Goal: Information Seeking & Learning: Learn about a topic

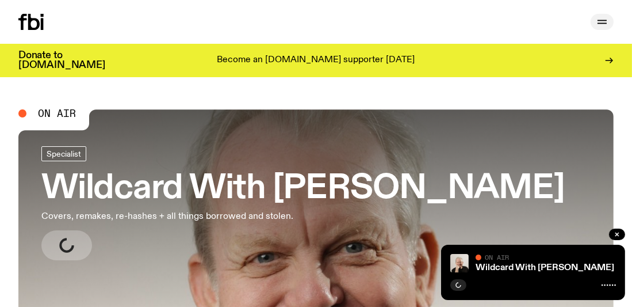
click at [609, 17] on button "button" at bounding box center [602, 22] width 23 height 16
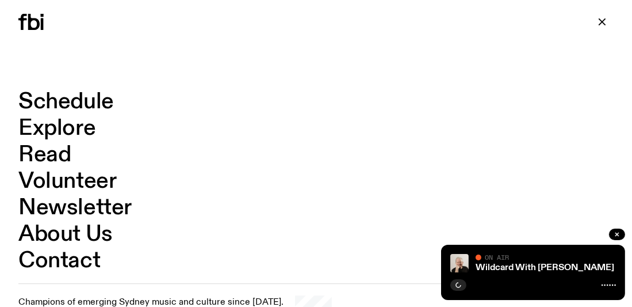
click at [24, 97] on link "Schedule" at bounding box center [65, 102] width 95 height 22
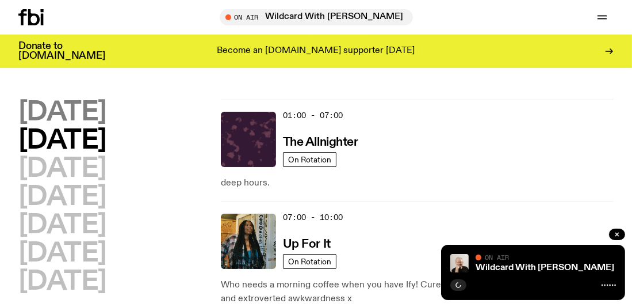
click at [106, 119] on h2 "[DATE]" at bounding box center [62, 112] width 88 height 26
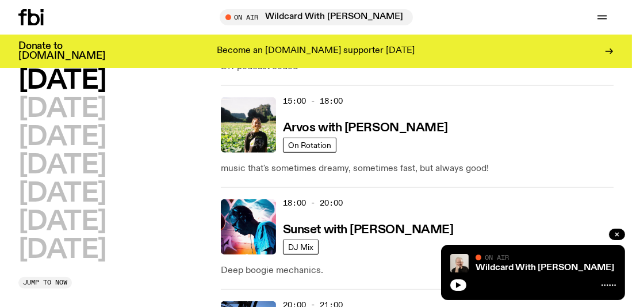
scroll to position [538, 0]
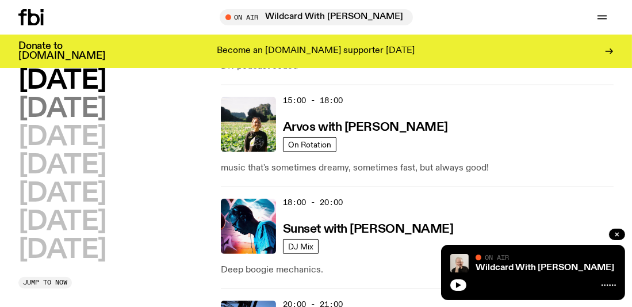
click at [70, 98] on h2 "[DATE]" at bounding box center [62, 109] width 88 height 26
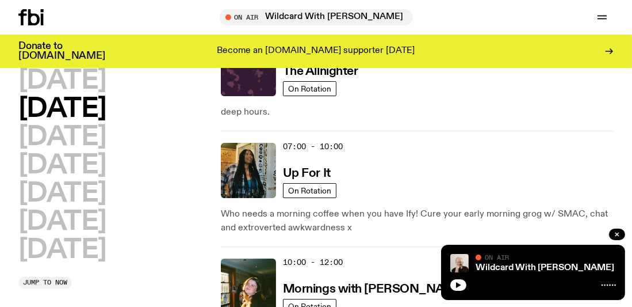
scroll to position [76, 0]
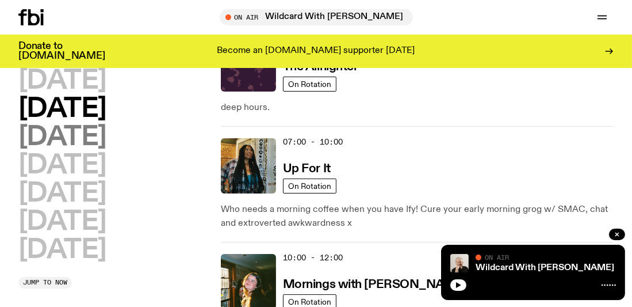
click at [86, 136] on h2 "[DATE]" at bounding box center [62, 137] width 88 height 26
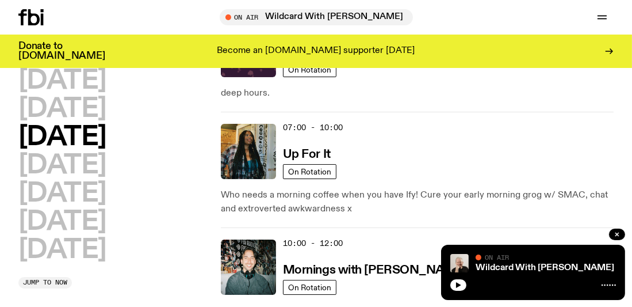
scroll to position [95, 0]
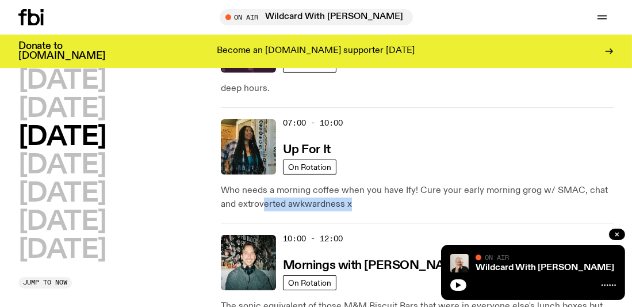
drag, startPoint x: 428, startPoint y: 213, endPoint x: 198, endPoint y: 185, distance: 232.3
click at [106, 153] on h2 "[DATE]" at bounding box center [62, 165] width 88 height 26
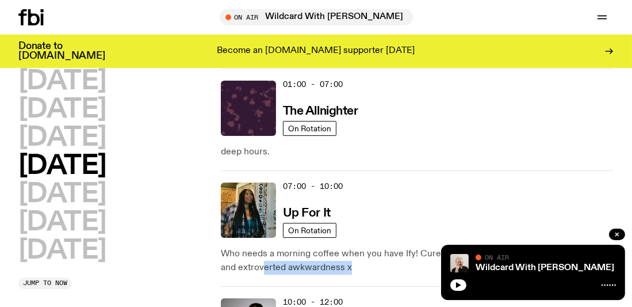
click at [515, 194] on div "07:00 - 10:00 Up For It" at bounding box center [448, 209] width 331 height 55
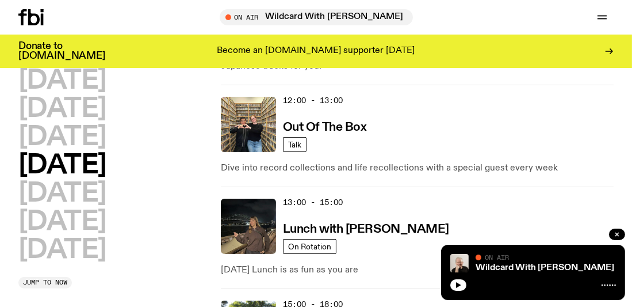
scroll to position [350, 0]
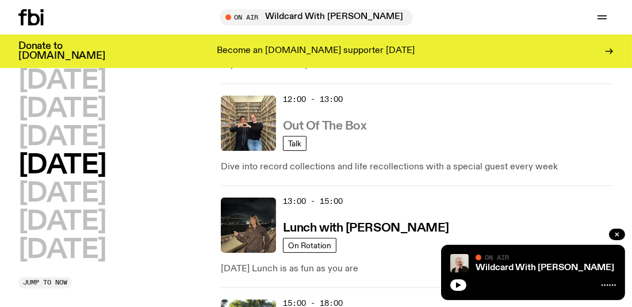
click at [328, 118] on link "Out Of The Box" at bounding box center [325, 125] width 84 height 14
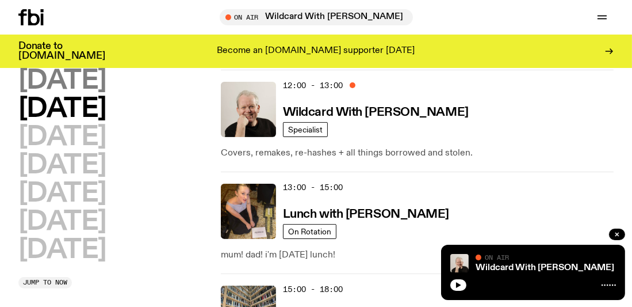
click at [67, 94] on h2 "[DATE]" at bounding box center [62, 81] width 88 height 26
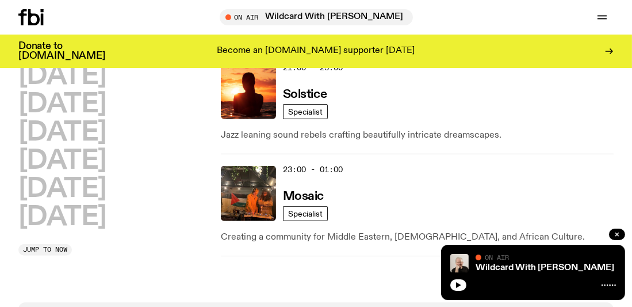
scroll to position [877, 0]
click at [301, 193] on h3 "Mosaic" at bounding box center [303, 196] width 41 height 12
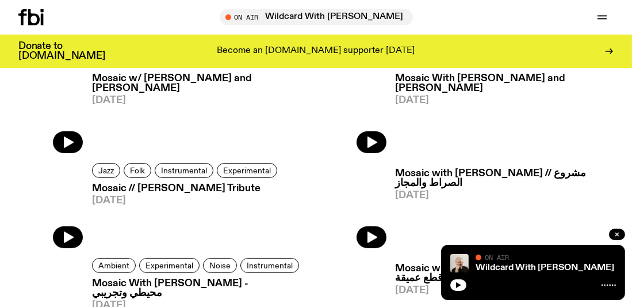
scroll to position [379, 0]
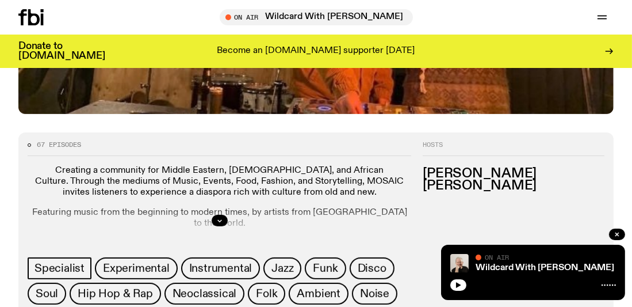
click at [232, 214] on div at bounding box center [220, 220] width 384 height 37
click at [228, 216] on div at bounding box center [220, 220] width 384 height 37
click at [216, 222] on icon "button" at bounding box center [219, 220] width 7 height 7
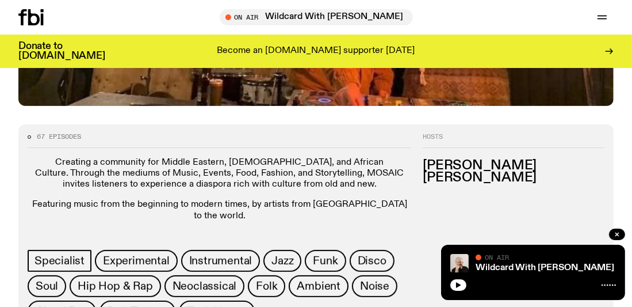
scroll to position [388, 0]
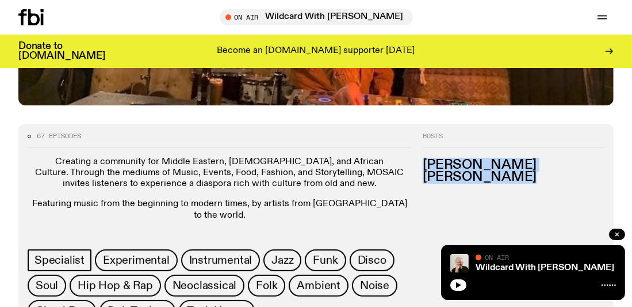
drag, startPoint x: 425, startPoint y: 163, endPoint x: 521, endPoint y: 182, distance: 97.8
click at [521, 182] on ul "[PERSON_NAME] [PERSON_NAME]" at bounding box center [514, 171] width 182 height 25
copy ul "[PERSON_NAME] [PERSON_NAME]"
click at [36, 14] on icon at bounding box center [34, 17] width 12 height 16
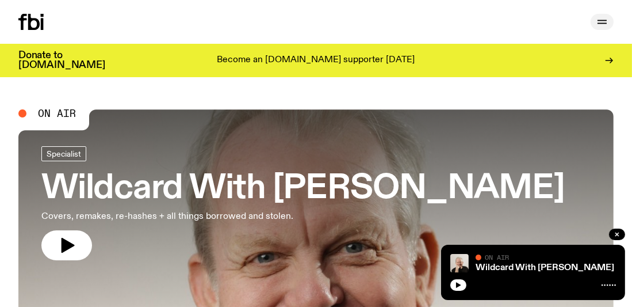
click at [600, 24] on icon "button" at bounding box center [602, 24] width 9 height 0
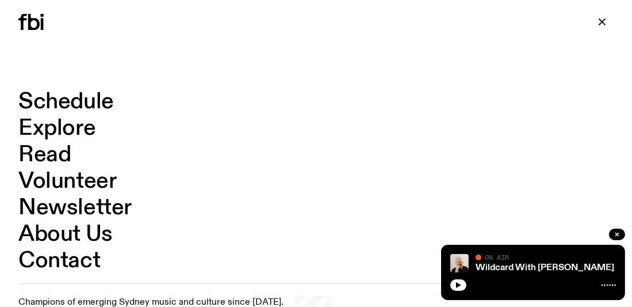
click at [51, 102] on link "Schedule" at bounding box center [65, 102] width 95 height 22
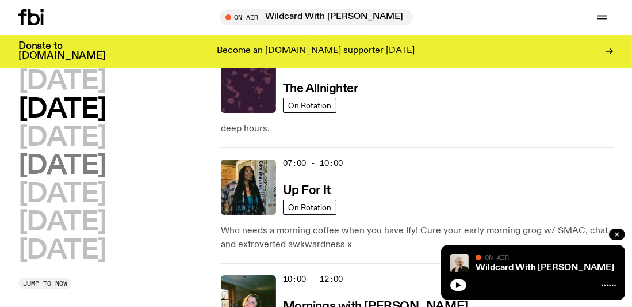
scroll to position [62, 0]
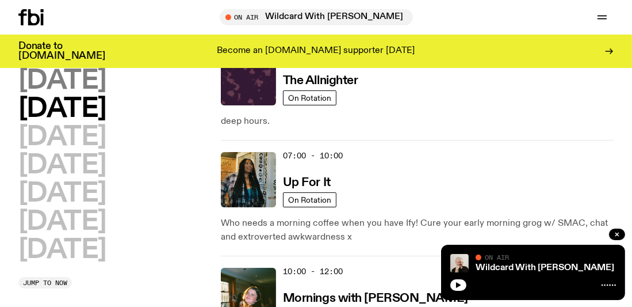
click at [86, 91] on h2 "[DATE]" at bounding box center [62, 81] width 88 height 26
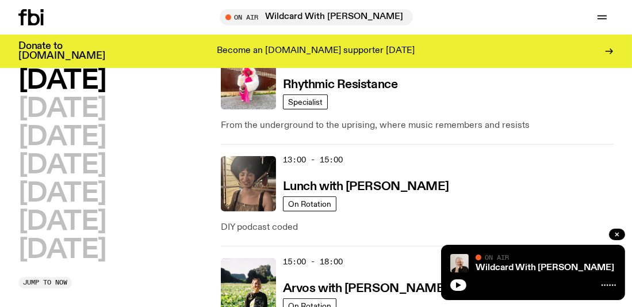
scroll to position [419, 0]
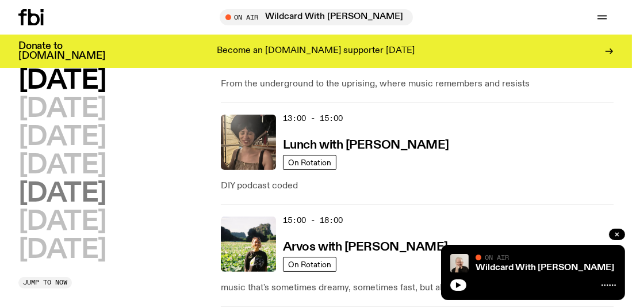
click at [72, 181] on h2 "[DATE]" at bounding box center [62, 194] width 88 height 26
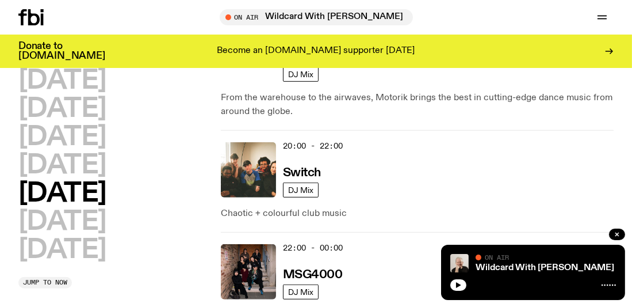
scroll to position [766, 0]
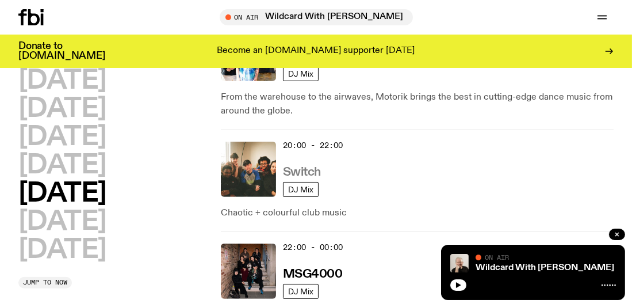
click at [298, 166] on h3 "Switch" at bounding box center [302, 172] width 38 height 12
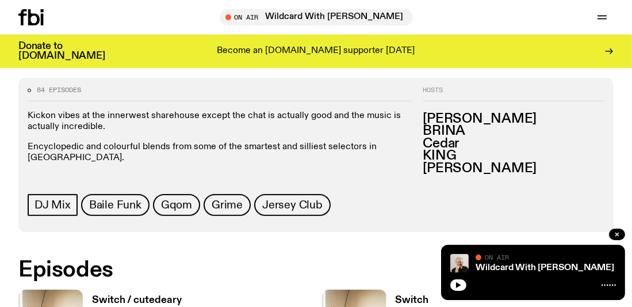
scroll to position [434, 0]
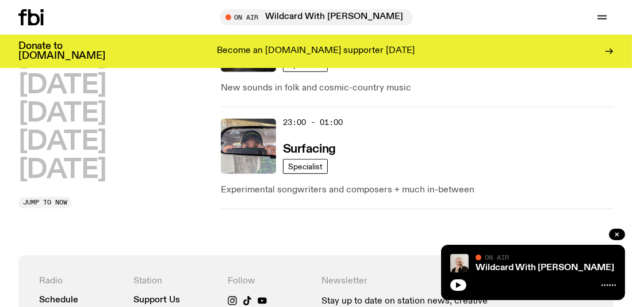
scroll to position [935, 0]
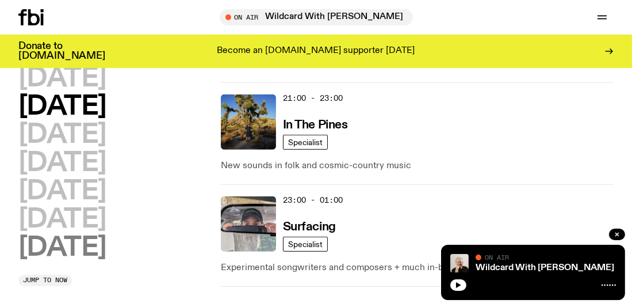
click at [81, 239] on h2 "[DATE]" at bounding box center [62, 248] width 88 height 26
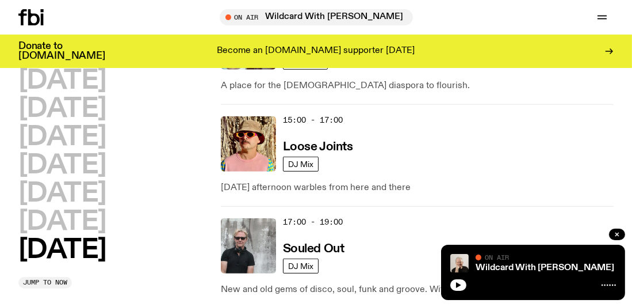
scroll to position [851, 0]
click at [334, 144] on h3 "Loose Joints" at bounding box center [318, 147] width 70 height 12
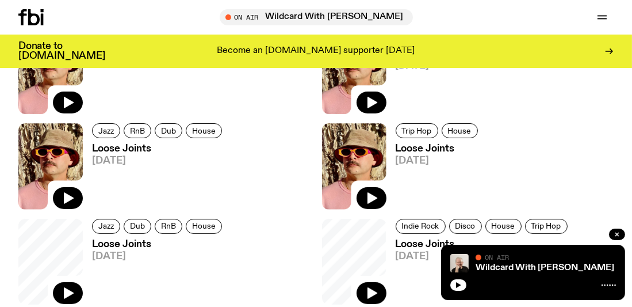
scroll to position [366, 0]
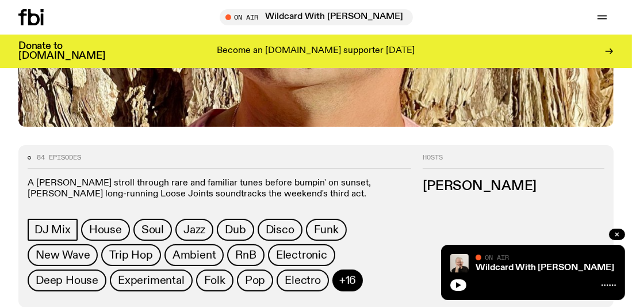
click at [336, 273] on button "+16" at bounding box center [347, 280] width 30 height 22
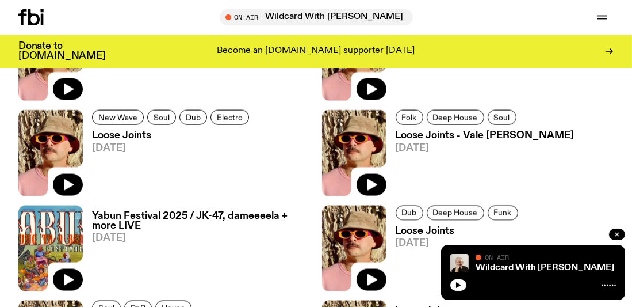
scroll to position [2148, 0]
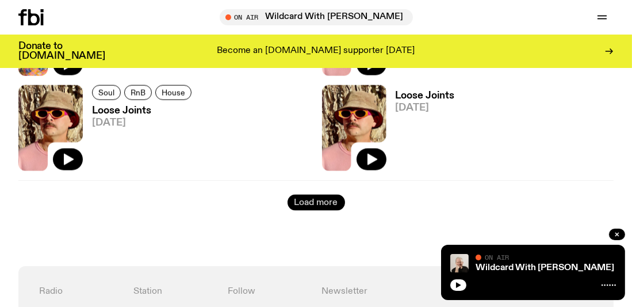
click at [316, 205] on button "Load more" at bounding box center [317, 202] width 58 height 16
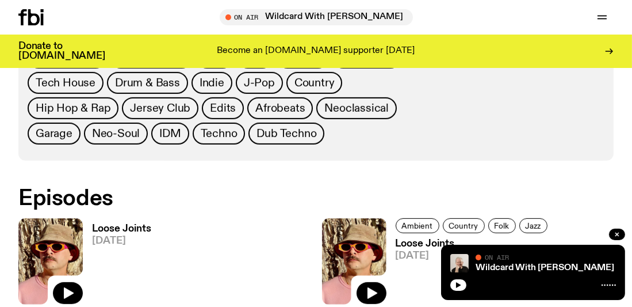
scroll to position [620, 0]
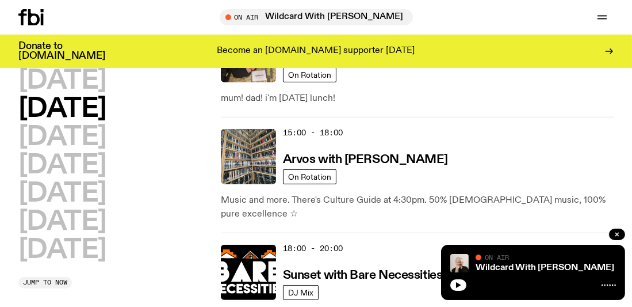
scroll to position [507, 0]
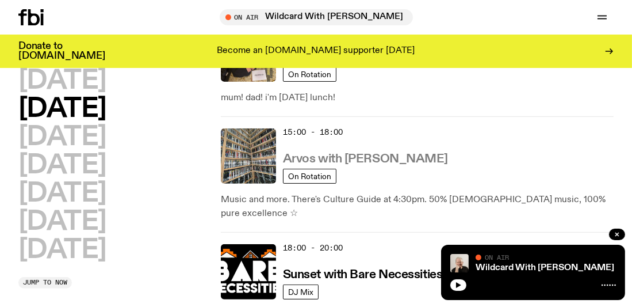
click at [369, 153] on h3 "Arvos with [PERSON_NAME]" at bounding box center [365, 159] width 165 height 12
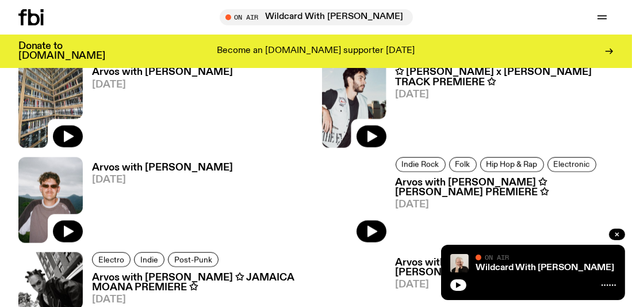
scroll to position [1373, 0]
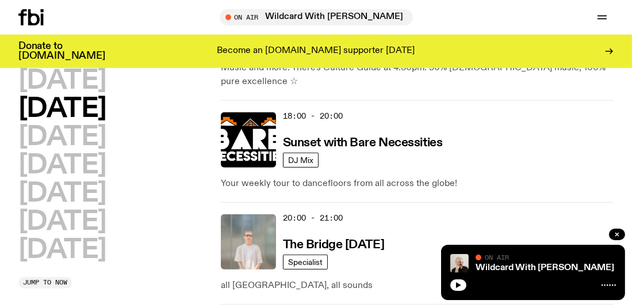
scroll to position [638, 0]
click at [333, 142] on h3 "Sunset with Bare Necessities" at bounding box center [363, 143] width 160 height 12
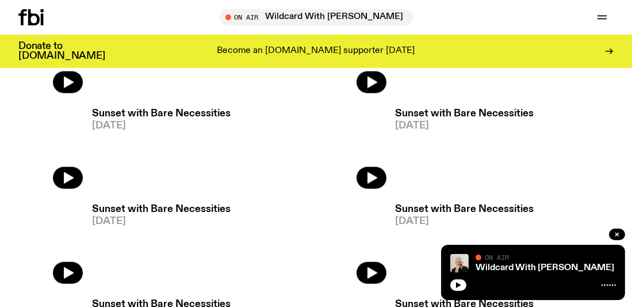
scroll to position [1388, 0]
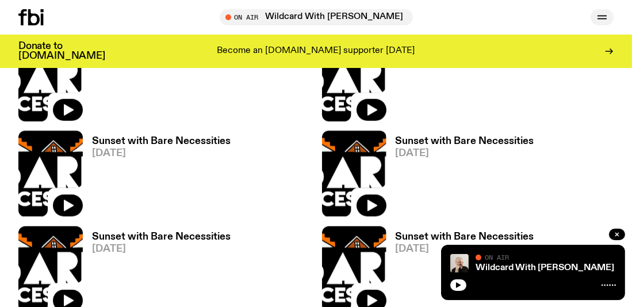
click at [592, 22] on button "button" at bounding box center [602, 17] width 23 height 16
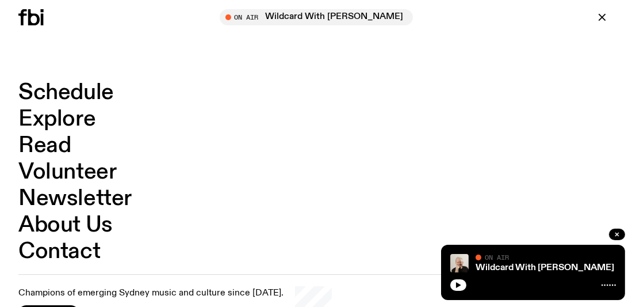
click at [70, 91] on link "Schedule" at bounding box center [65, 93] width 95 height 22
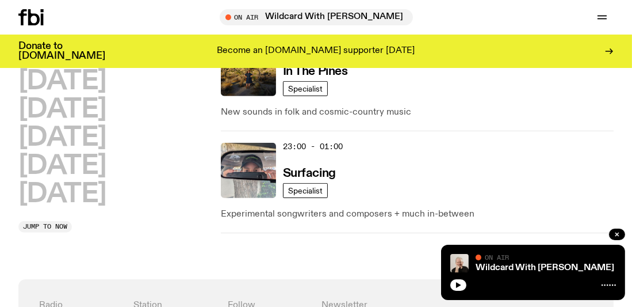
scroll to position [913, 0]
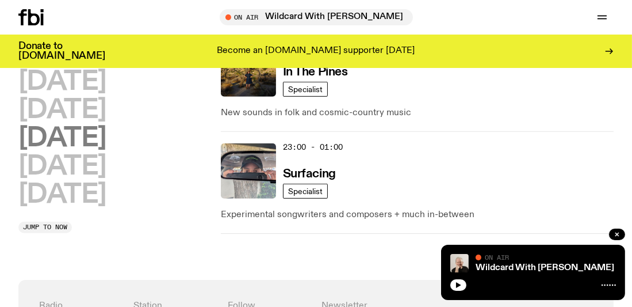
click at [66, 141] on h2 "[DATE]" at bounding box center [62, 138] width 88 height 26
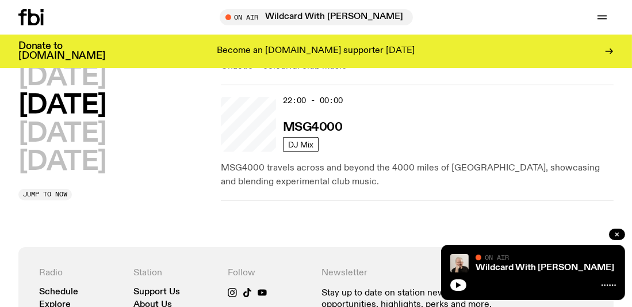
scroll to position [32, 0]
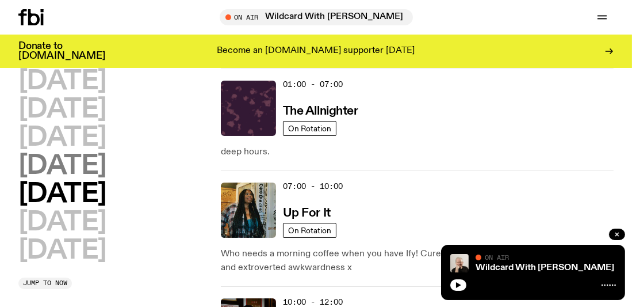
click at [71, 162] on h2 "[DATE]" at bounding box center [62, 166] width 88 height 26
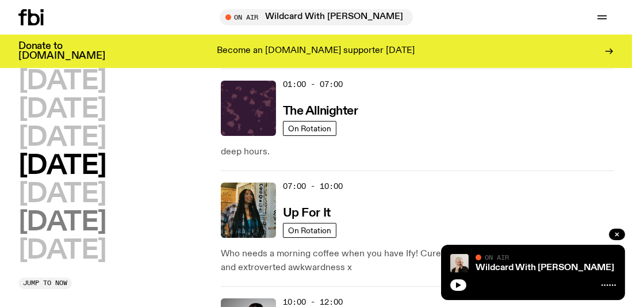
click at [87, 217] on h2 "[DATE]" at bounding box center [62, 222] width 88 height 26
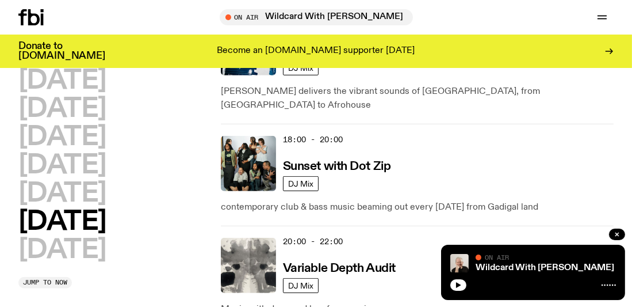
scroll to position [933, 0]
click at [396, 238] on div "20:00 - 22:00 Variable Depth Audit" at bounding box center [448, 265] width 331 height 55
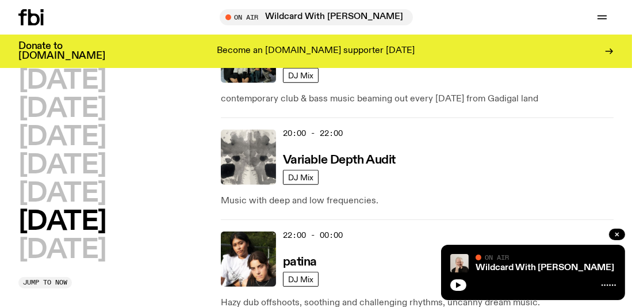
scroll to position [1103, 0]
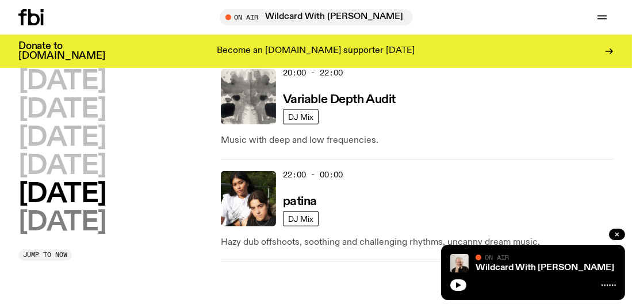
click at [82, 209] on h2 "[DATE]" at bounding box center [62, 222] width 88 height 26
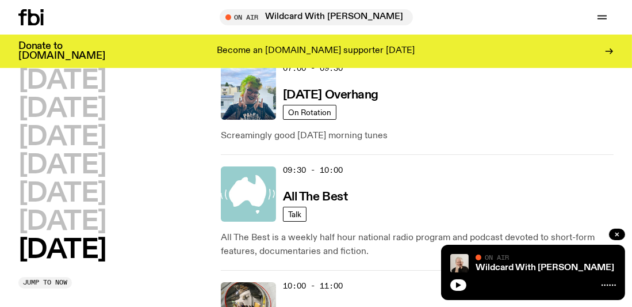
scroll to position [327, 0]
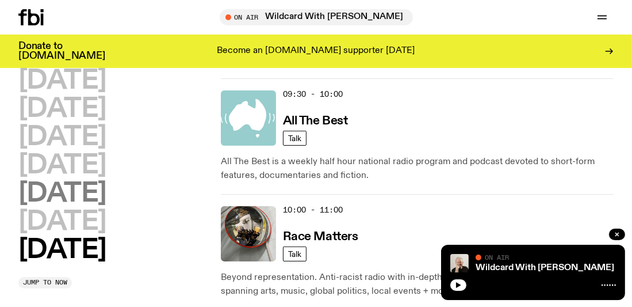
click at [71, 201] on h2 "[DATE]" at bounding box center [62, 194] width 88 height 26
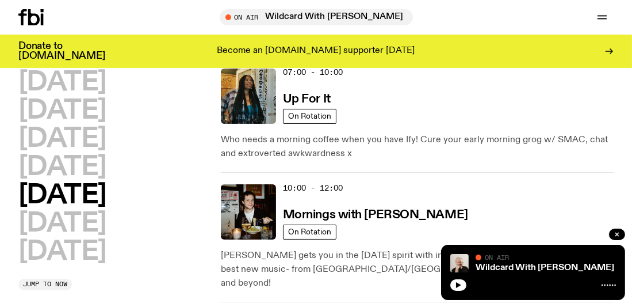
scroll to position [146, 0]
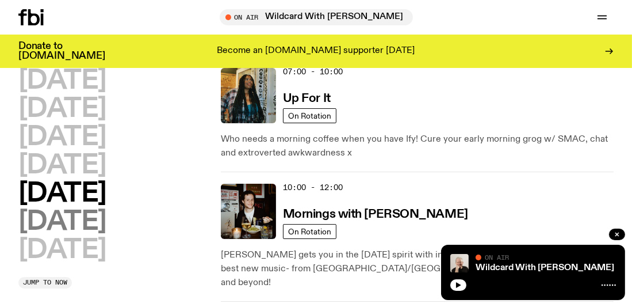
click at [71, 220] on h2 "[DATE]" at bounding box center [62, 222] width 88 height 26
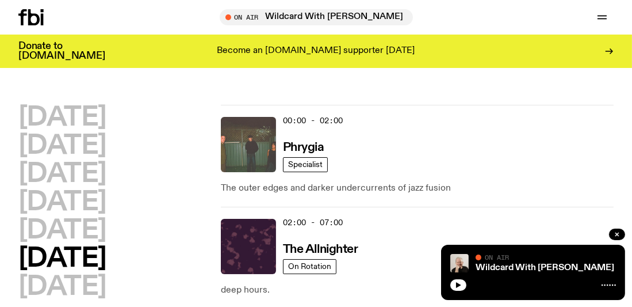
scroll to position [1, 0]
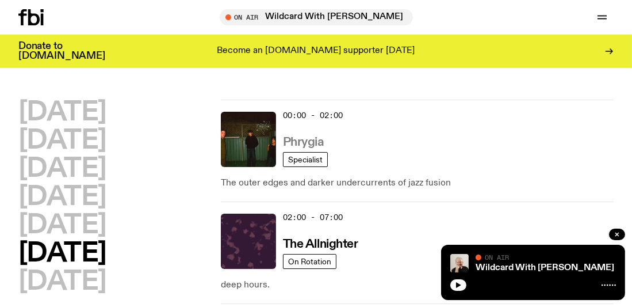
click at [308, 138] on h3 "Phrygia" at bounding box center [303, 142] width 41 height 12
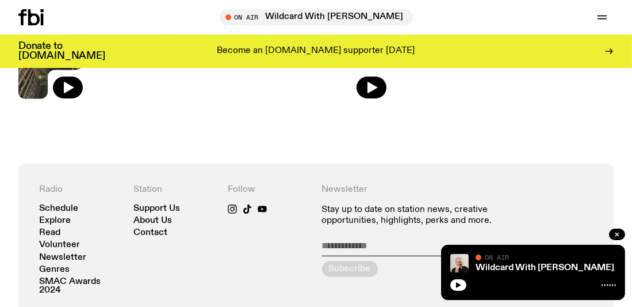
scroll to position [428, 0]
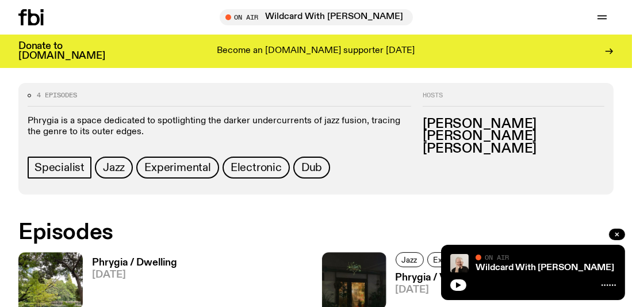
click at [394, 105] on div "4 episodes" at bounding box center [220, 99] width 384 height 14
click at [275, 194] on div "4 episodes Phrygia is a space dedicated to spotlighting the darker undercurrent…" at bounding box center [316, 262] width 632 height 359
